Goal: Book appointment/travel/reservation

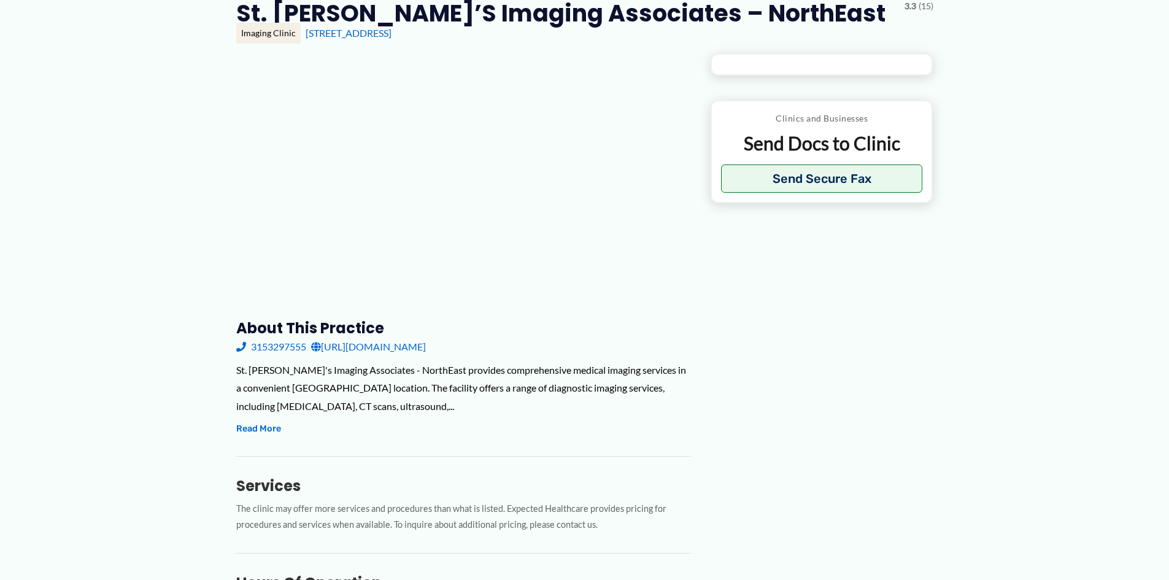
scroll to position [122, 0]
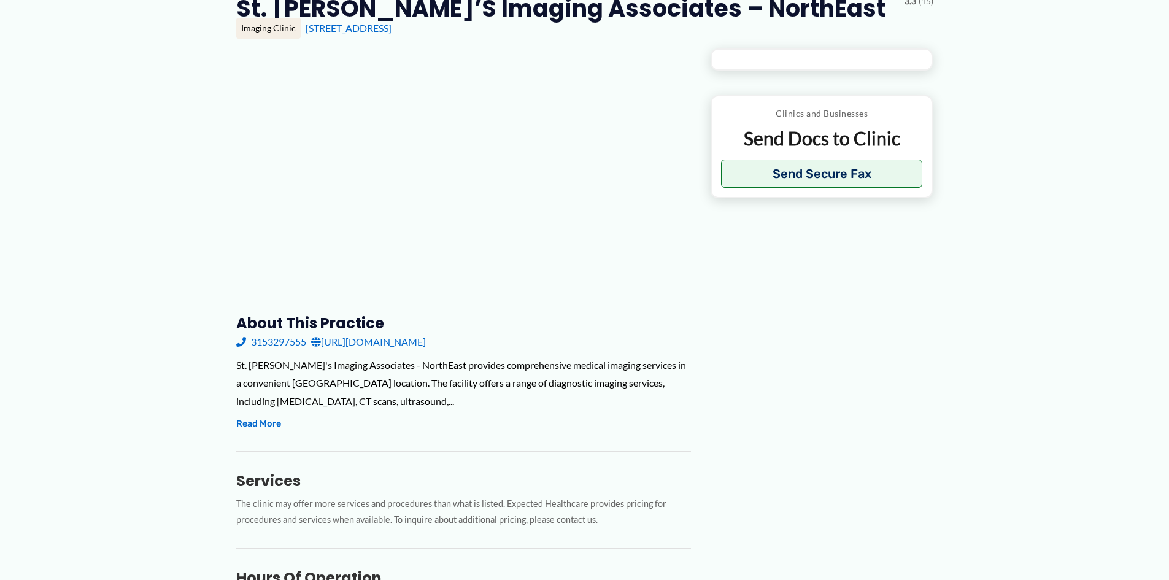
type input "**********"
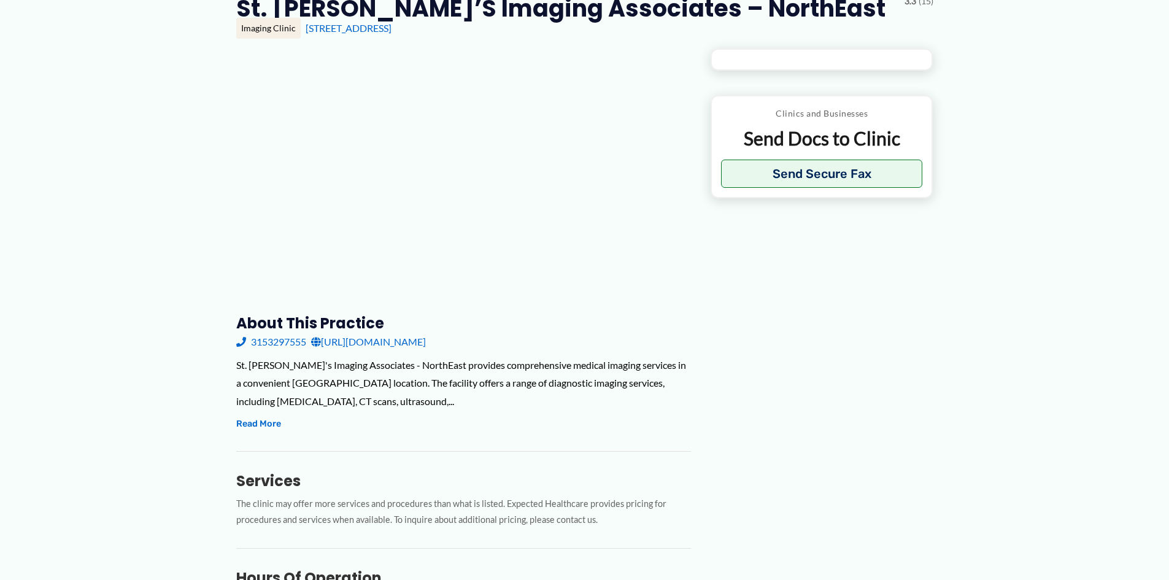
type input "**********"
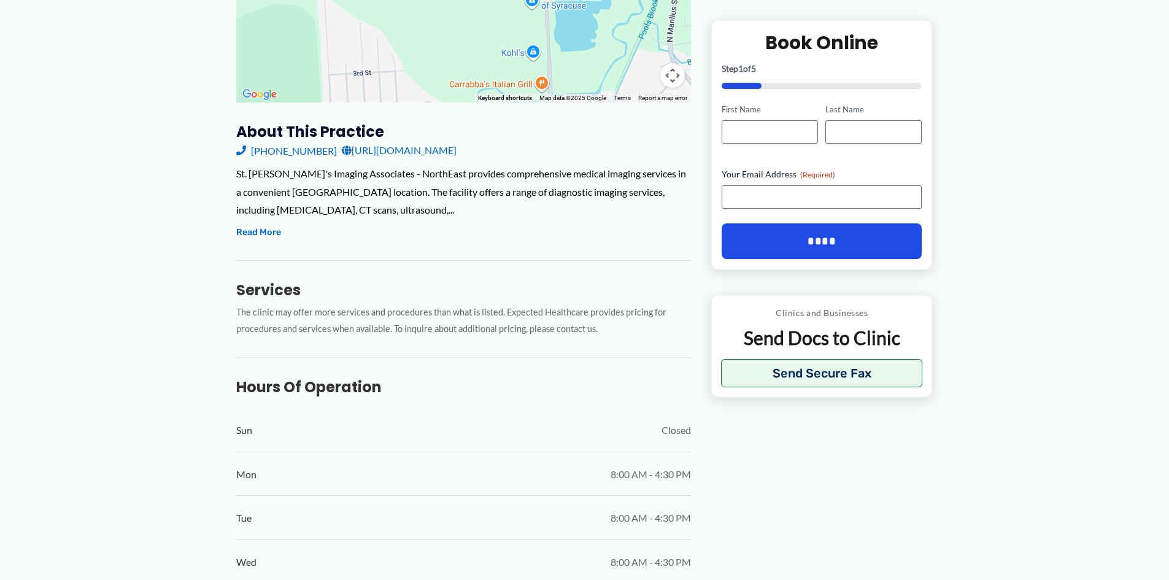
scroll to position [37, 0]
